Goal: Find specific page/section: Find specific page/section

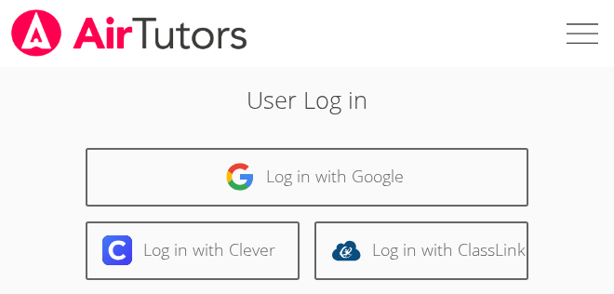
scroll to position [321, 0]
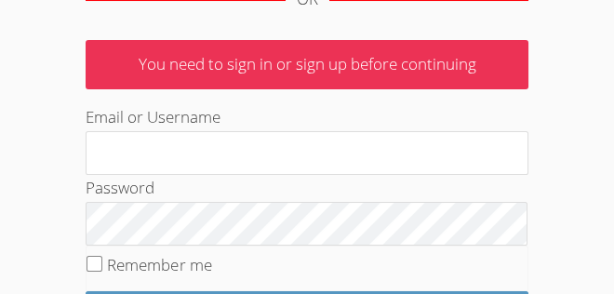
type input "[EMAIL_ADDRESS][DOMAIN_NAME]"
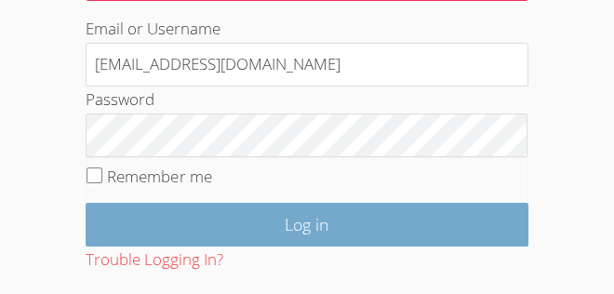
scroll to position [414, 0]
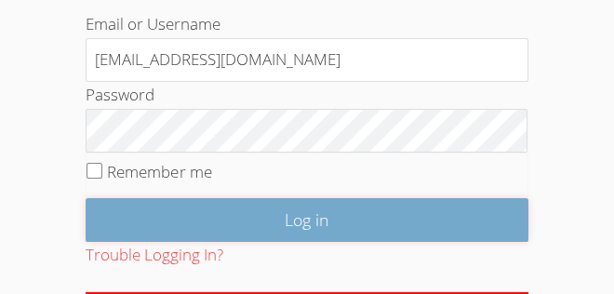
click at [361, 213] on input "Log in" at bounding box center [307, 220] width 442 height 44
